Goal: Information Seeking & Learning: Learn about a topic

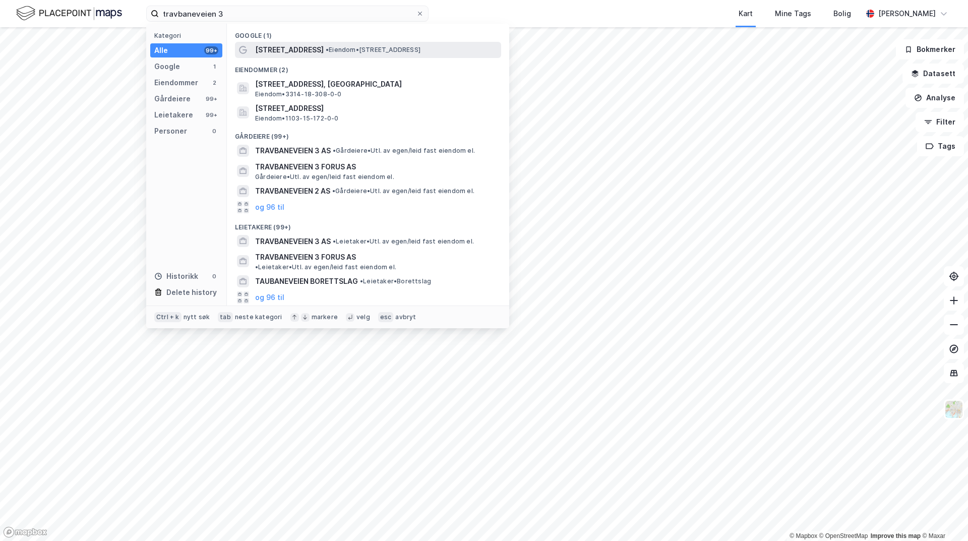
type input "travbaneveien 3"
click at [281, 46] on span "[STREET_ADDRESS]" at bounding box center [289, 50] width 69 height 12
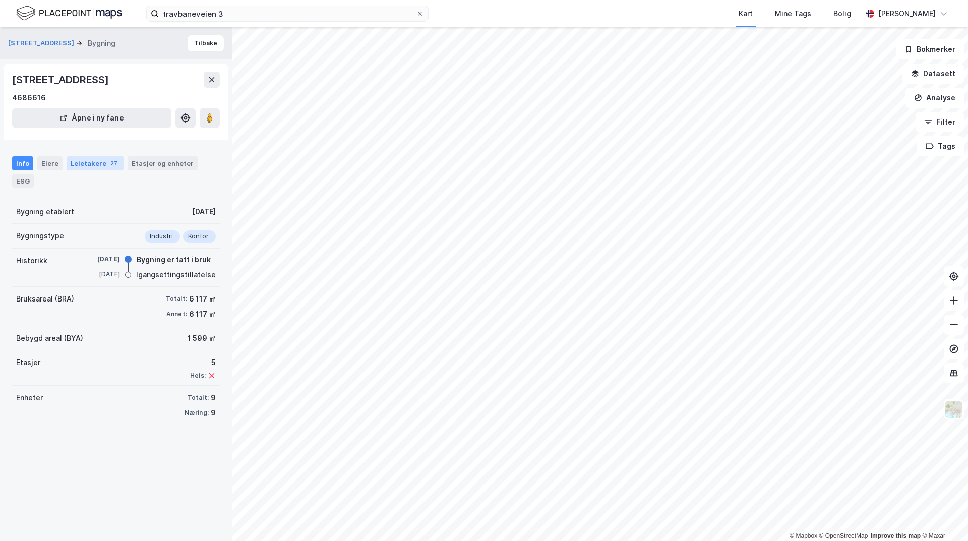
click at [85, 164] on div "Leietakere 27" at bounding box center [95, 163] width 57 height 14
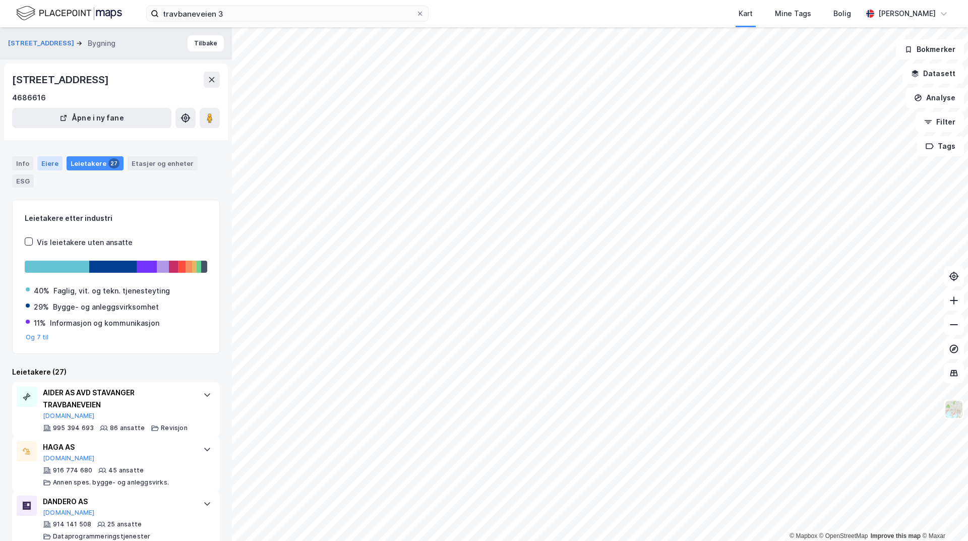
click at [48, 164] on div "Eiere" at bounding box center [49, 163] width 25 height 14
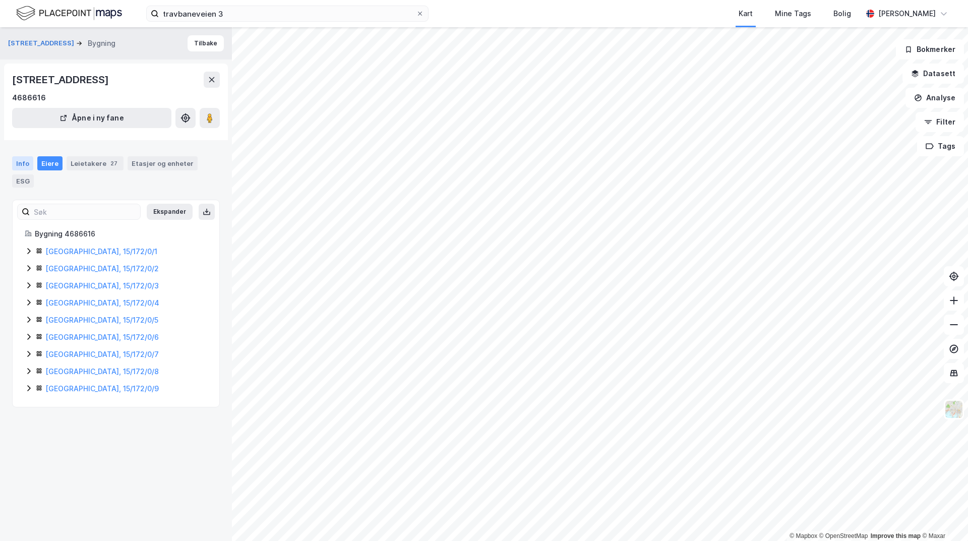
click at [20, 165] on div "Info" at bounding box center [22, 163] width 21 height 14
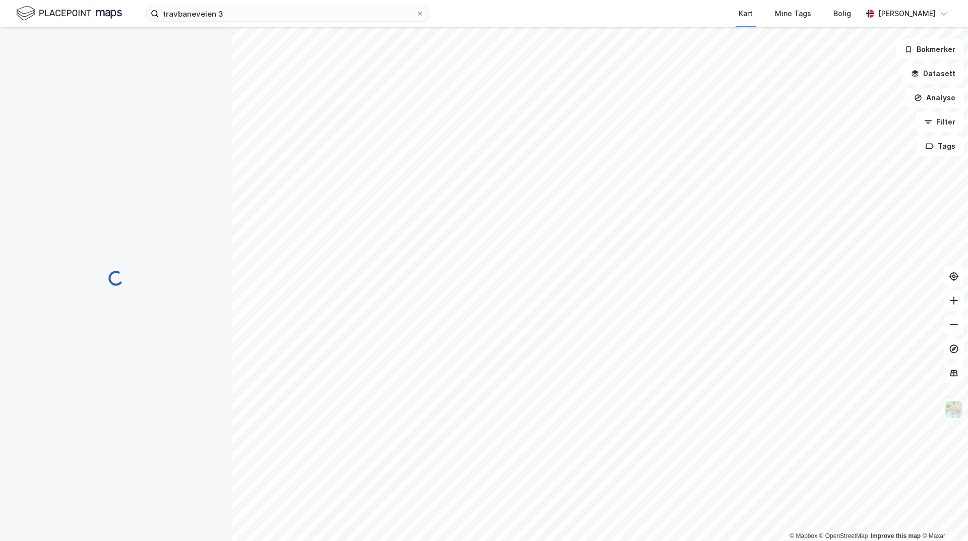
scroll to position [2, 0]
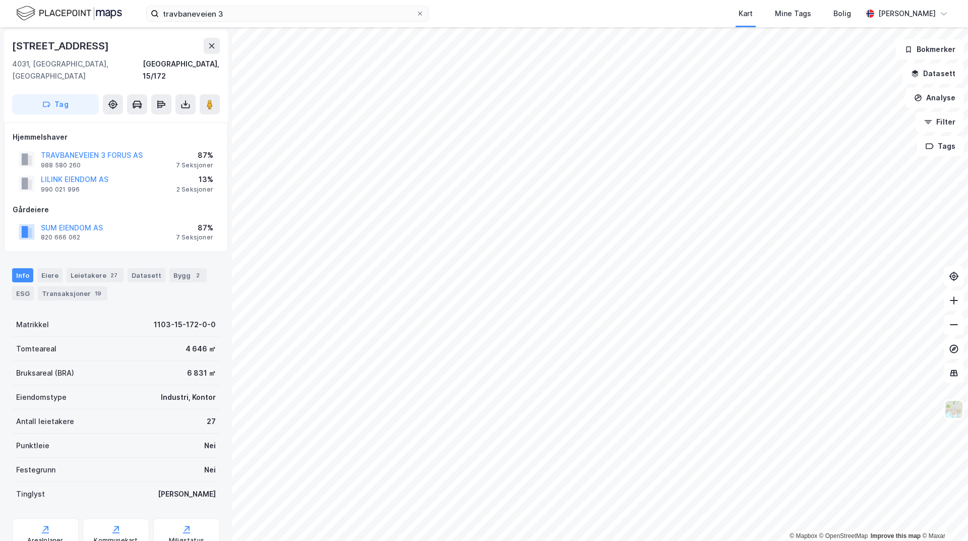
drag, startPoint x: 81, startPoint y: 165, endPoint x: 81, endPoint y: 152, distance: 12.6
click at [76, 161] on div "988 580 260" at bounding box center [61, 165] width 40 height 8
click at [0, 0] on button "LILINK EIENDOM AS" at bounding box center [0, 0] width 0 height 0
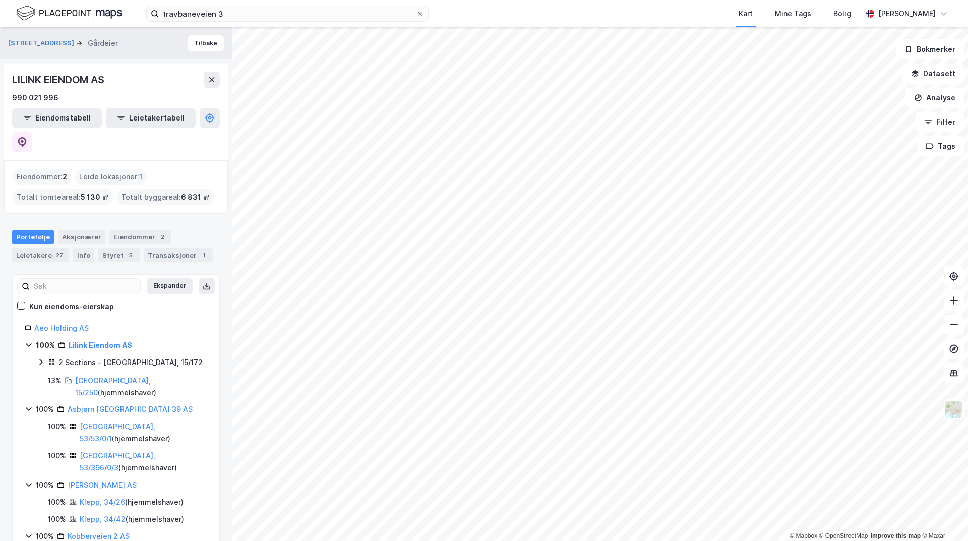
scroll to position [7, 0]
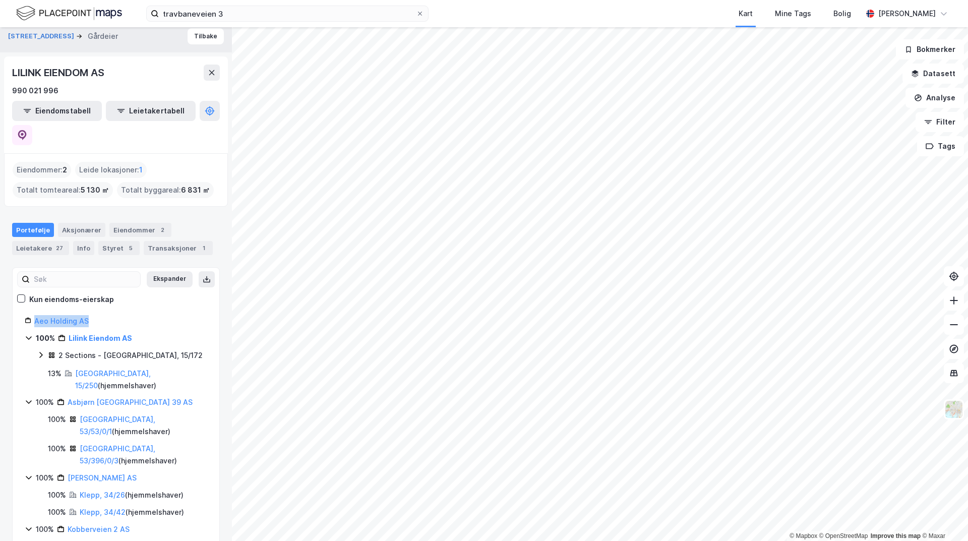
drag, startPoint x: 105, startPoint y: 293, endPoint x: 29, endPoint y: 297, distance: 76.2
click at [29, 315] on div "Aeo Holding AS" at bounding box center [116, 321] width 183 height 12
copy link "Aeo Holding AS"
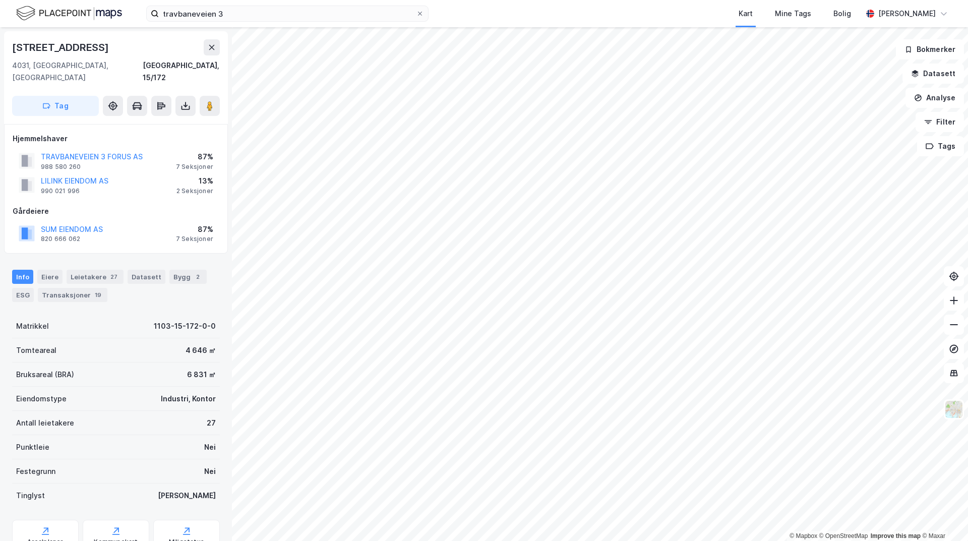
scroll to position [2, 0]
drag, startPoint x: 151, startPoint y: 144, endPoint x: 55, endPoint y: 139, distance: 96.0
click at [55, 147] on div "TRAVBANEVEIEN 3 FORUS AS 988 580 260 87% 7 Seksjoner" at bounding box center [116, 159] width 207 height 24
click at [135, 220] on div "SUM EIENDOM AS 820 666 062 87% 7 Seksjoner" at bounding box center [116, 232] width 207 height 24
drag, startPoint x: 118, startPoint y: 215, endPoint x: 42, endPoint y: 212, distance: 75.7
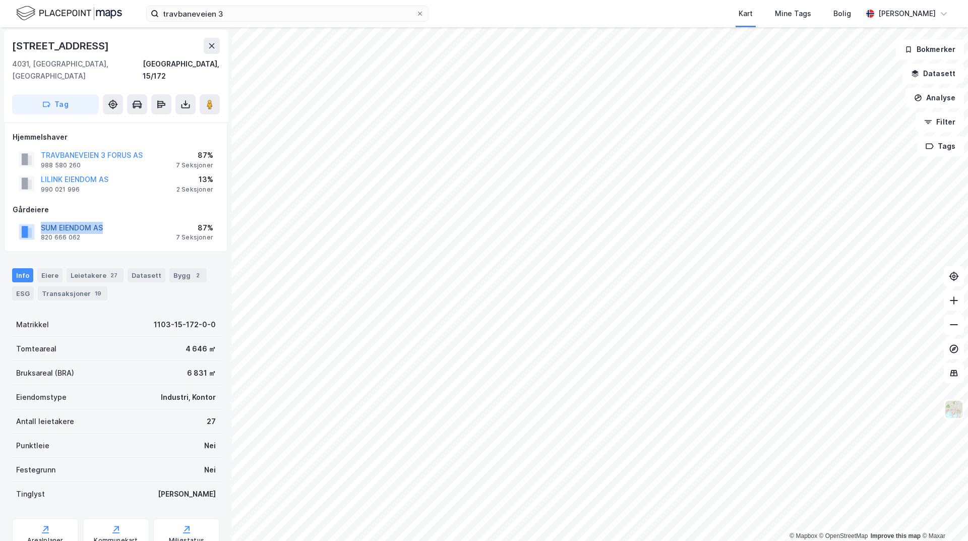
click at [42, 220] on div "SUM EIENDOM AS 820 666 062 87% 7 Seksjoner" at bounding box center [116, 232] width 207 height 24
copy button "SUM EIENDOM AS"
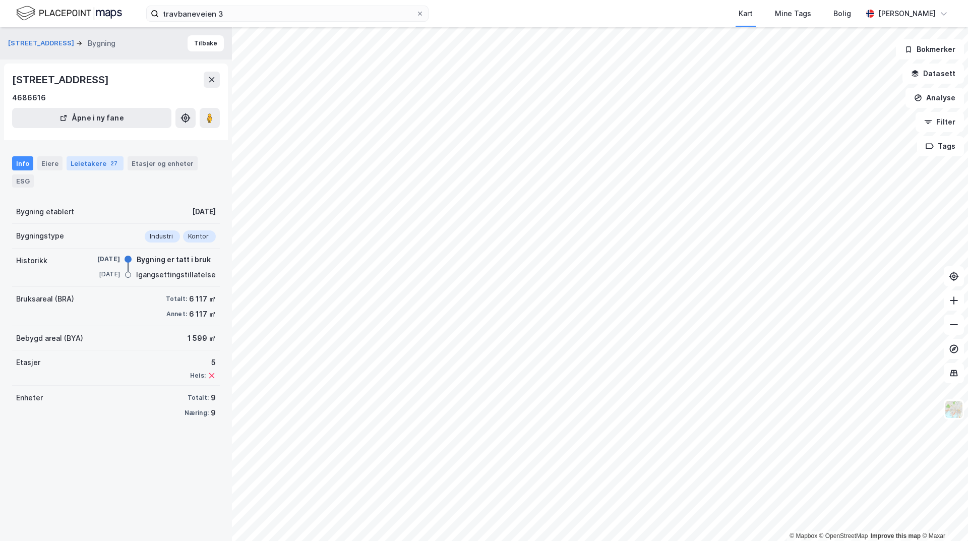
click at [100, 163] on div "Leietakere 27" at bounding box center [95, 163] width 57 height 14
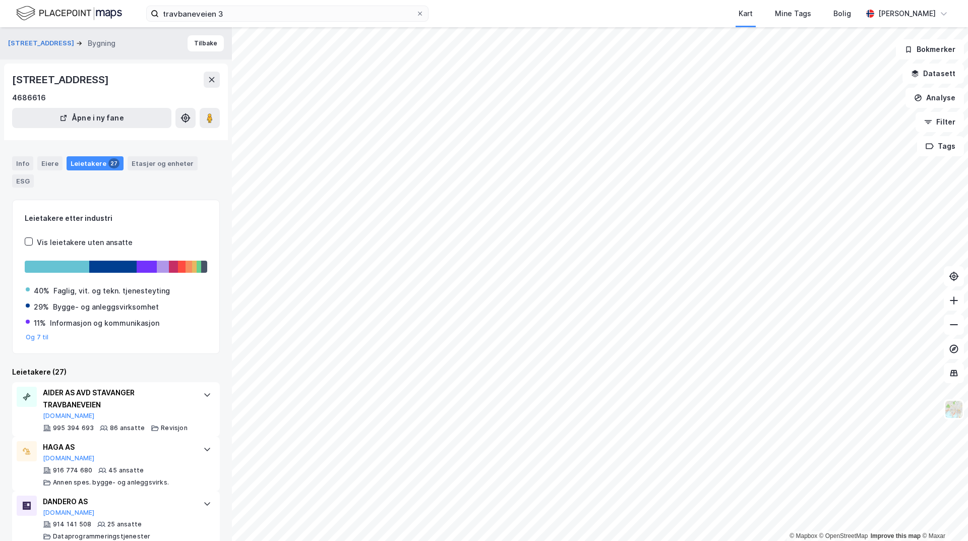
click at [137, 155] on div "Info Eiere Leietakere 27 Etasjer og enheter ESG" at bounding box center [116, 167] width 232 height 47
click at [140, 164] on div "Etasjer og enheter" at bounding box center [163, 163] width 62 height 9
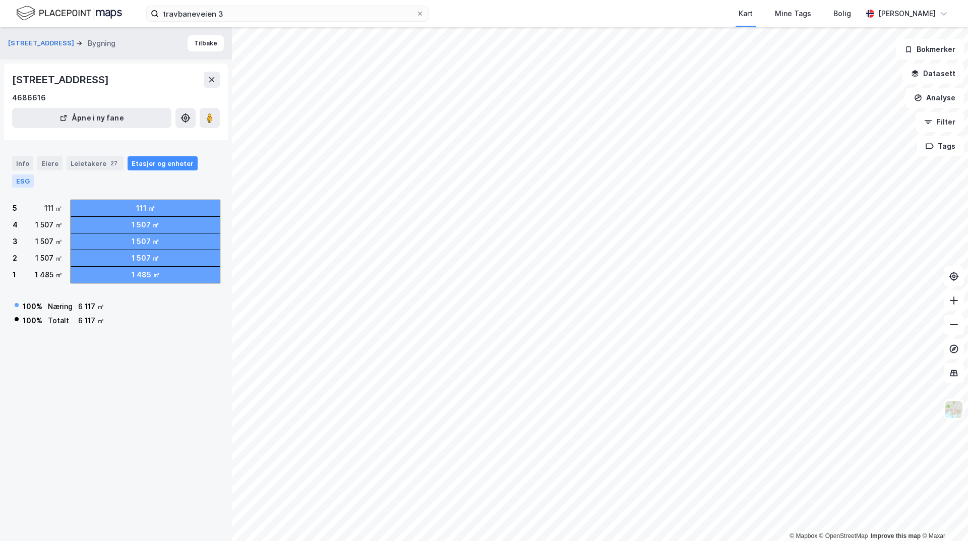
click at [21, 180] on div "ESG" at bounding box center [23, 181] width 22 height 13
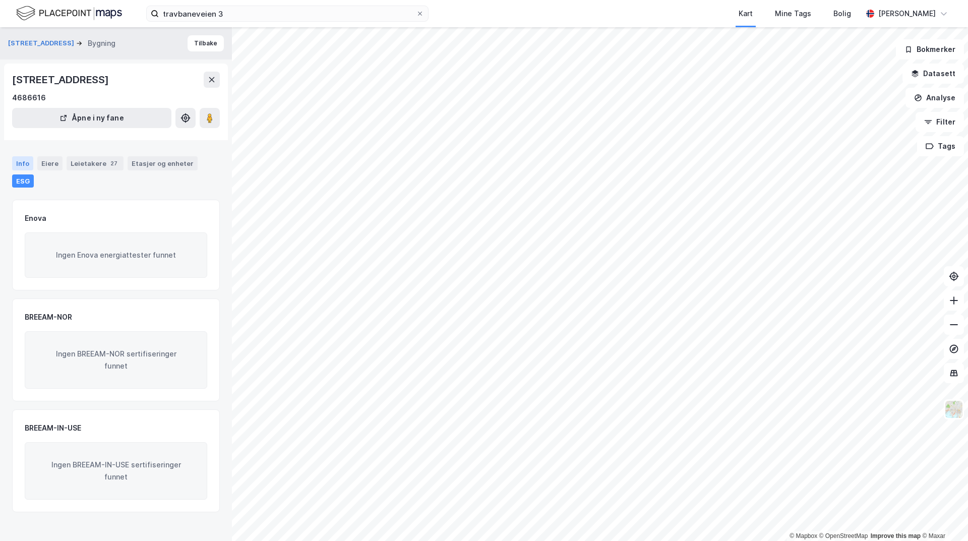
click at [24, 164] on div "Info" at bounding box center [22, 163] width 21 height 14
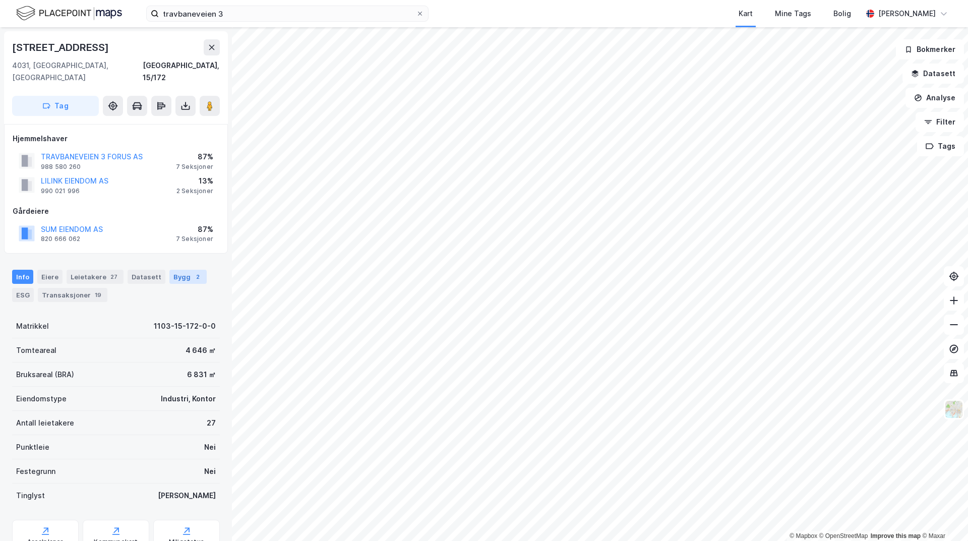
scroll to position [2, 0]
click at [193, 270] on div "2" at bounding box center [198, 275] width 10 height 10
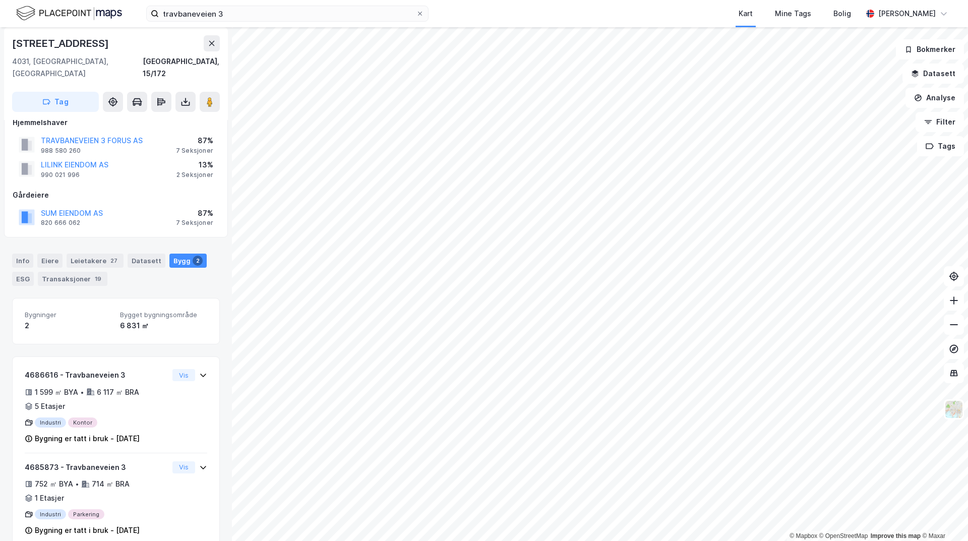
scroll to position [24, 0]
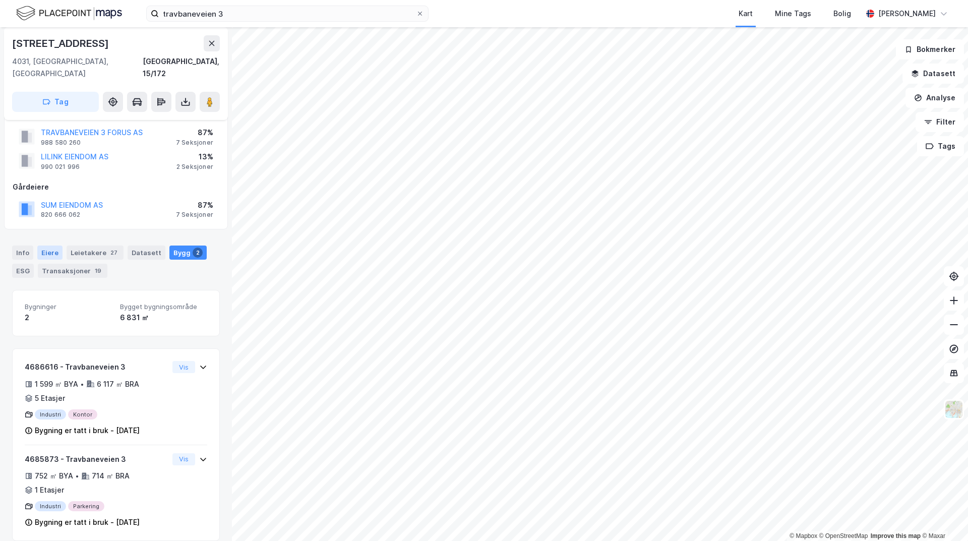
click at [37, 246] on div "Eiere" at bounding box center [49, 253] width 25 height 14
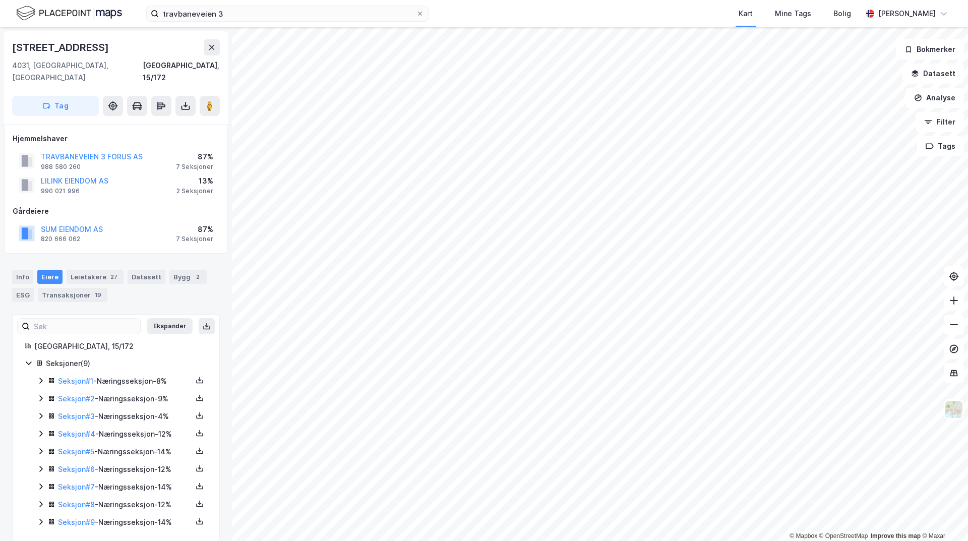
scroll to position [1, 0]
drag, startPoint x: 63, startPoint y: 169, endPoint x: 47, endPoint y: 167, distance: 15.8
click at [0, 0] on button "LILINK EIENDOM AS" at bounding box center [0, 0] width 0 height 0
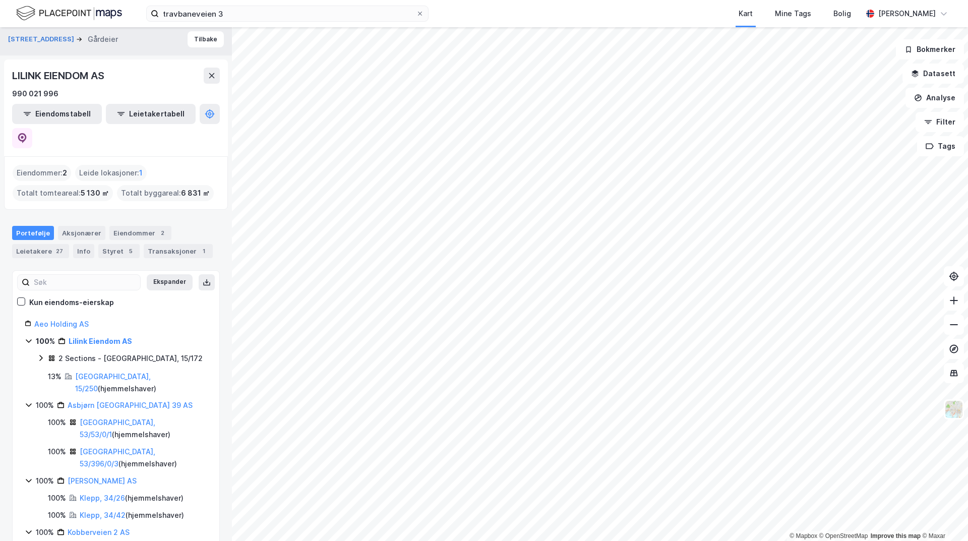
scroll to position [7, 0]
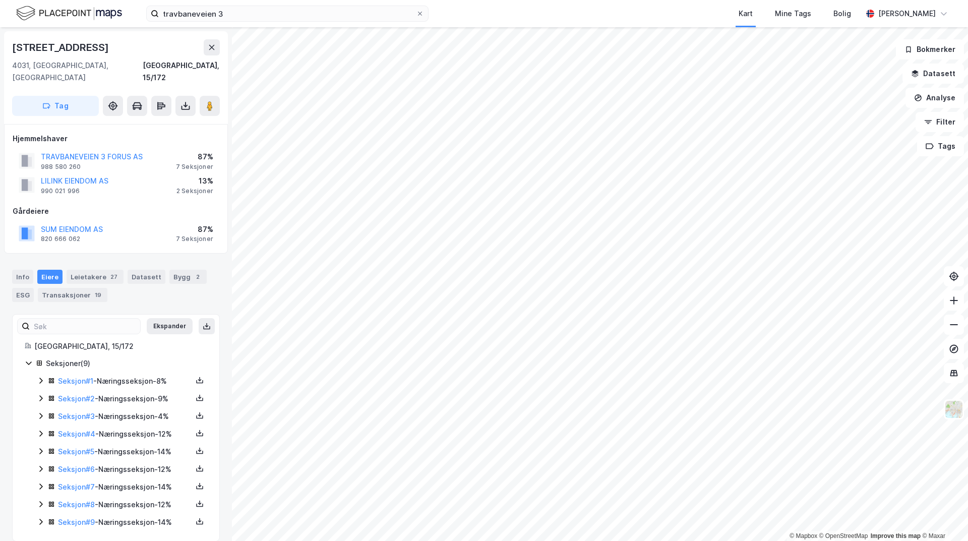
scroll to position [1, 0]
click at [110, 271] on div "27" at bounding box center [113, 276] width 11 height 10
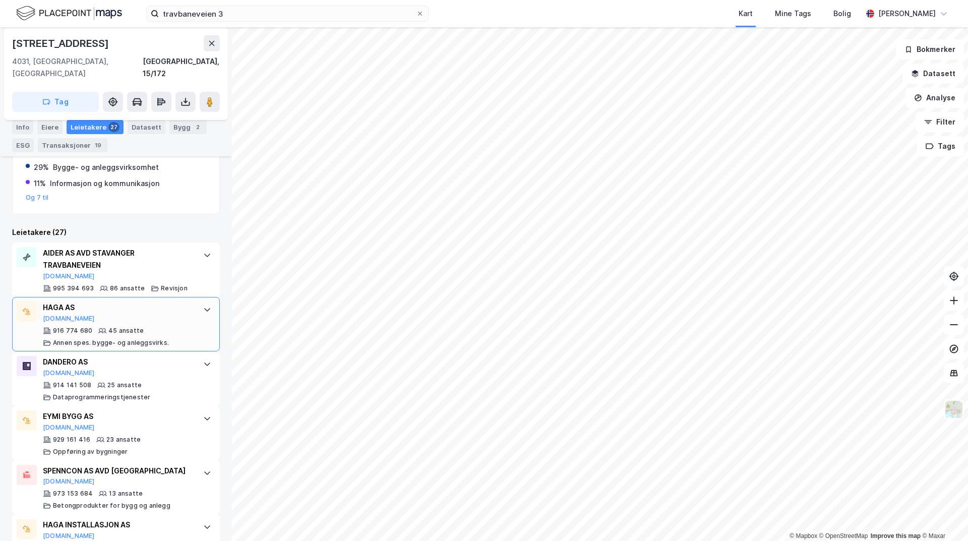
scroll to position [202, 0]
